Goal: Find specific page/section

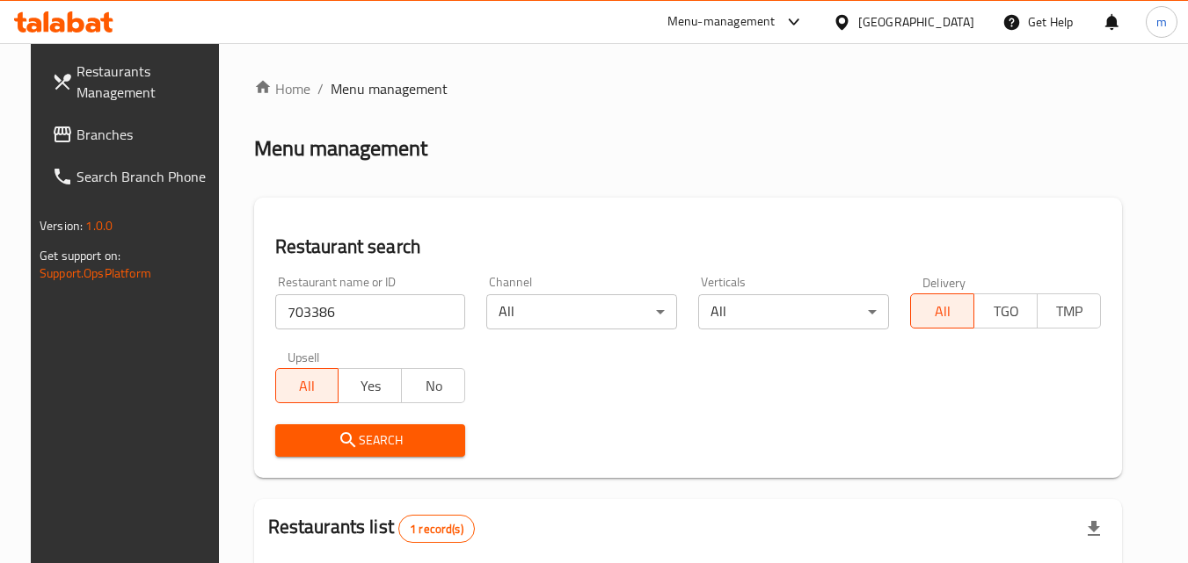
click at [101, 33] on div at bounding box center [63, 21] width 99 height 21
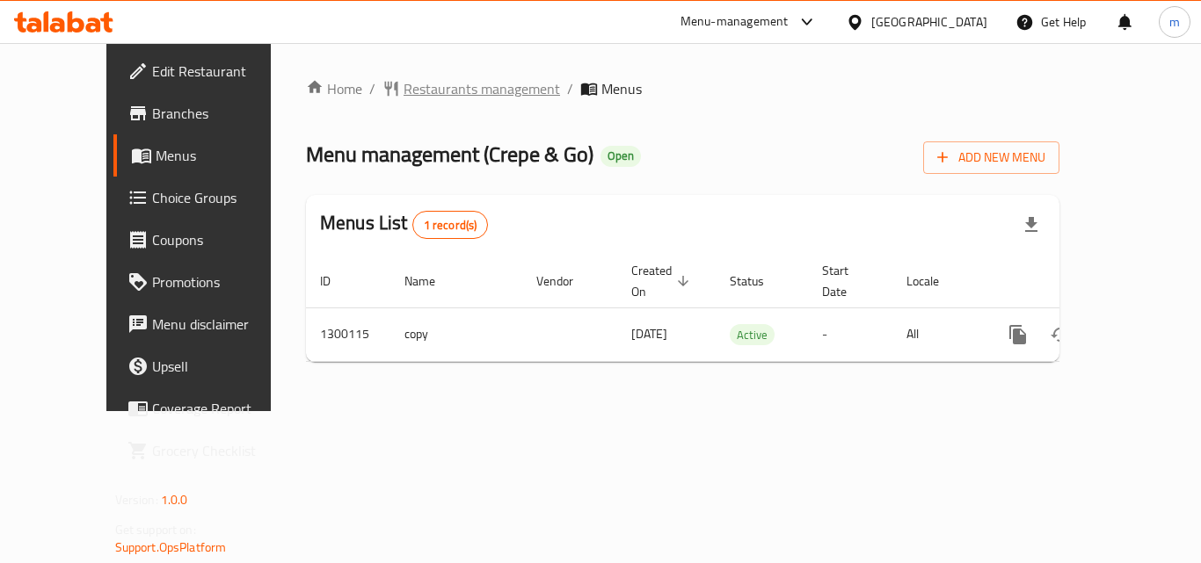
click at [404, 88] on span "Restaurants management" at bounding box center [481, 88] width 156 height 21
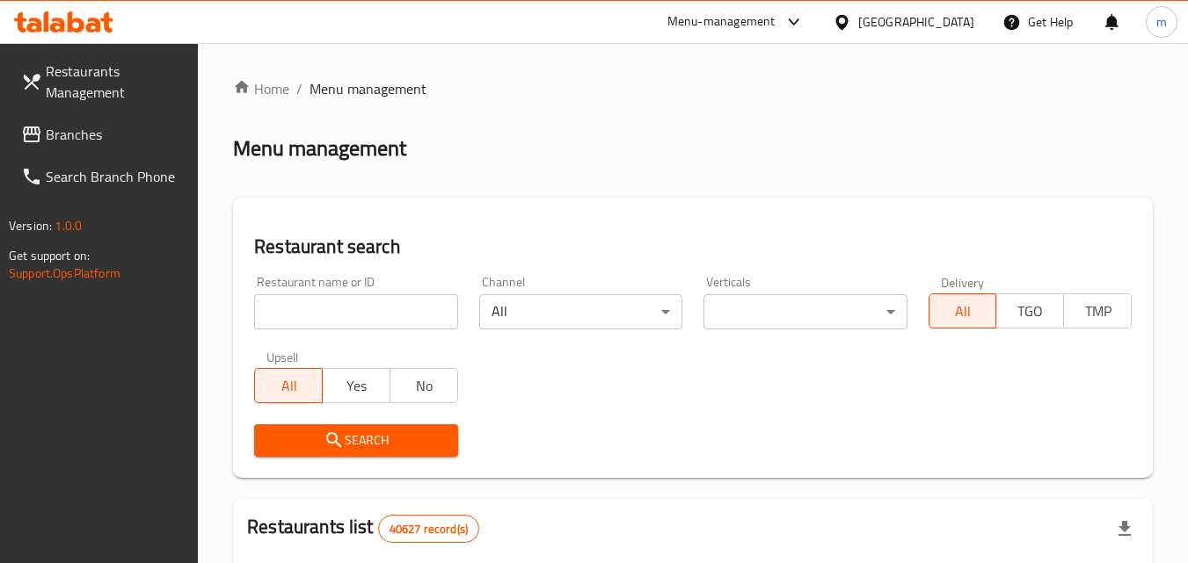
click at [347, 316] on input "search" at bounding box center [355, 311] width 203 height 35
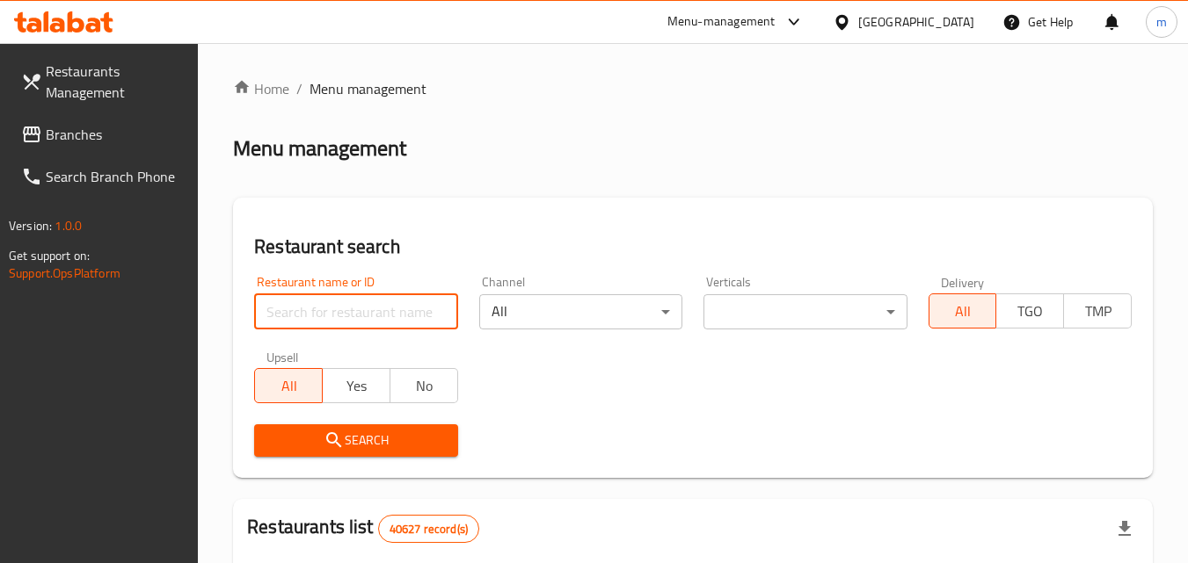
paste input "701640"
type input "701640"
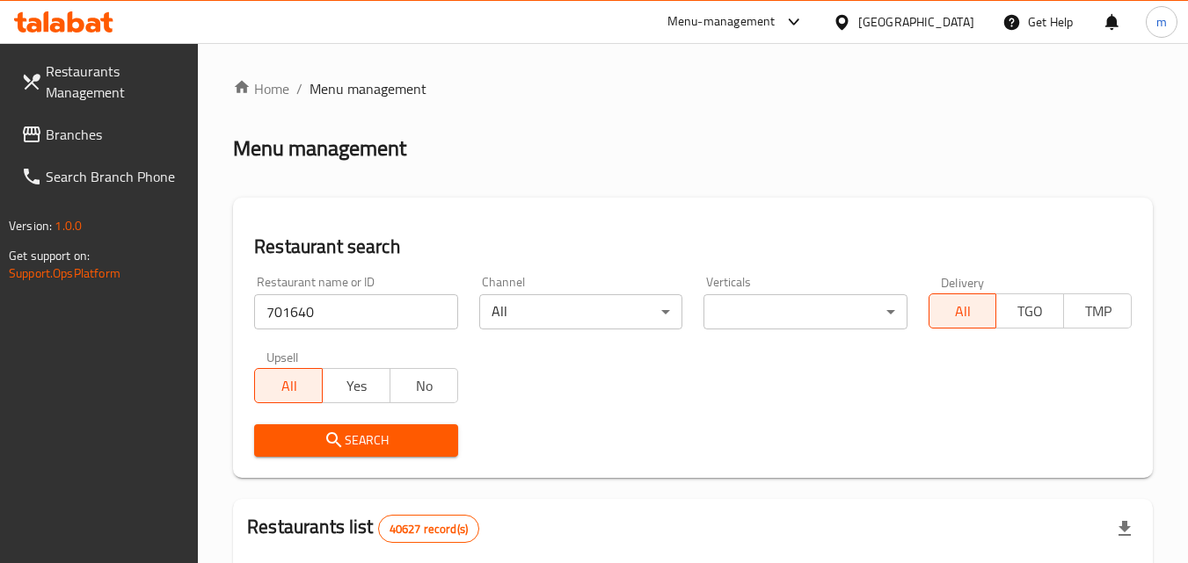
click at [362, 430] on span "Search" at bounding box center [355, 441] width 175 height 22
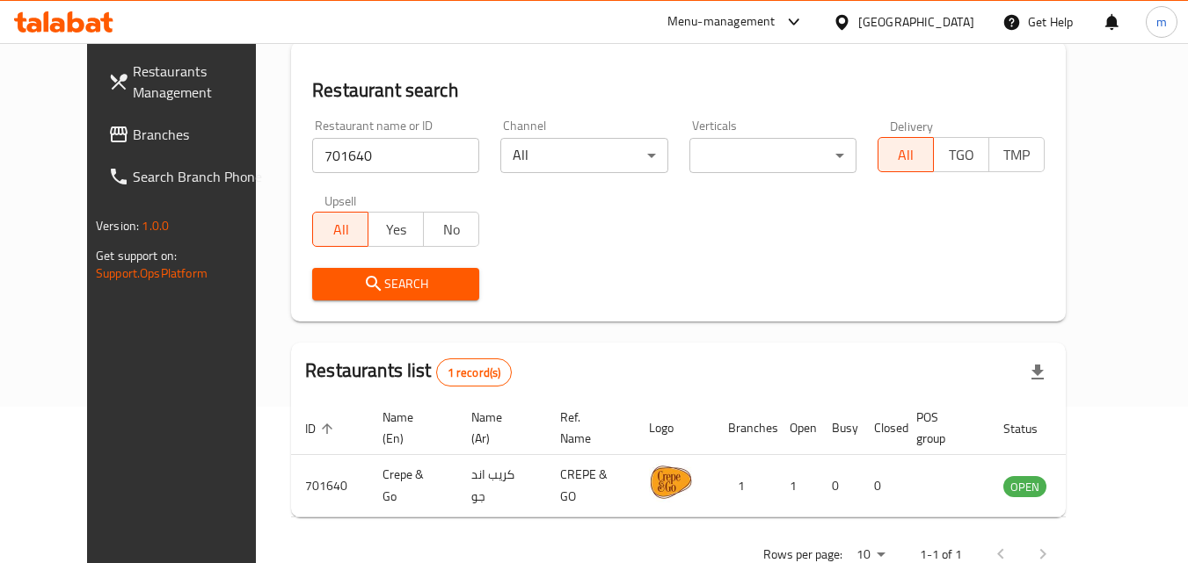
scroll to position [118, 0]
